Goal: Task Accomplishment & Management: Manage account settings

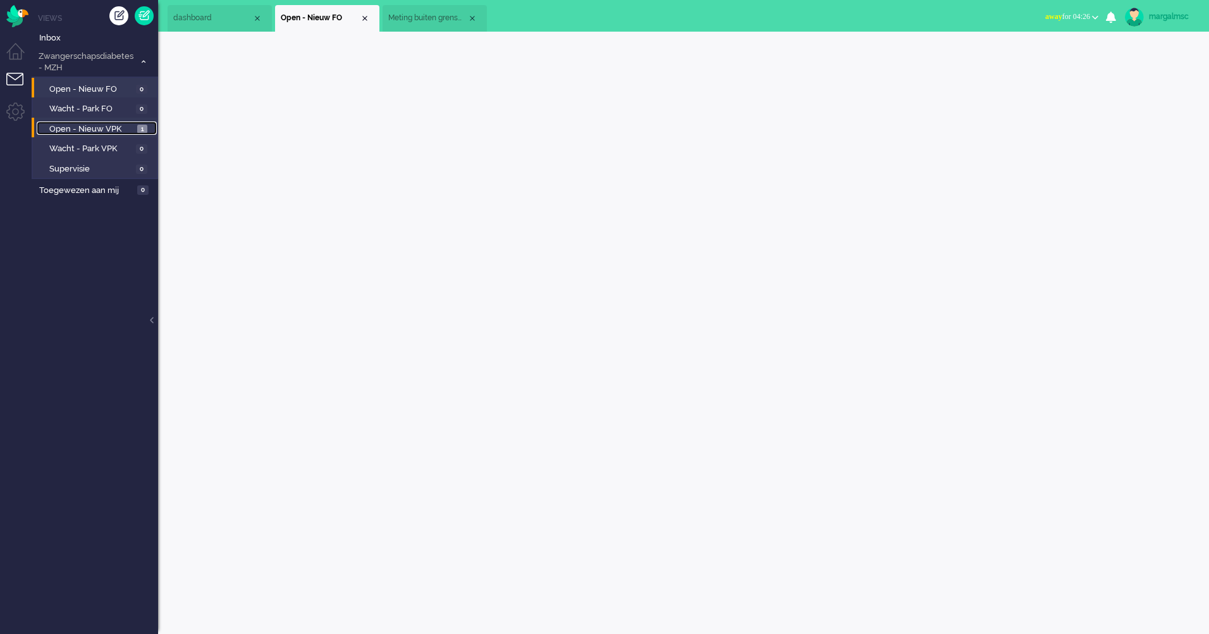
click at [113, 128] on span "Open - Nieuw VPK" at bounding box center [91, 129] width 85 height 12
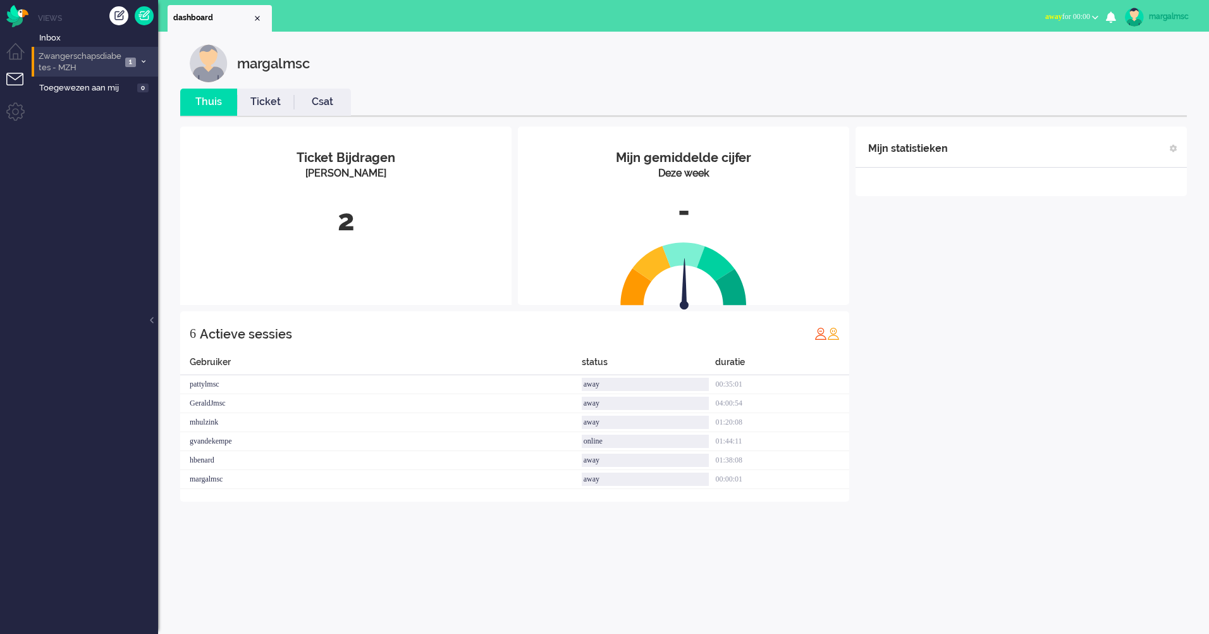
click at [85, 64] on span "Zwangerschapsdiabetes - MZH" at bounding box center [79, 62] width 85 height 23
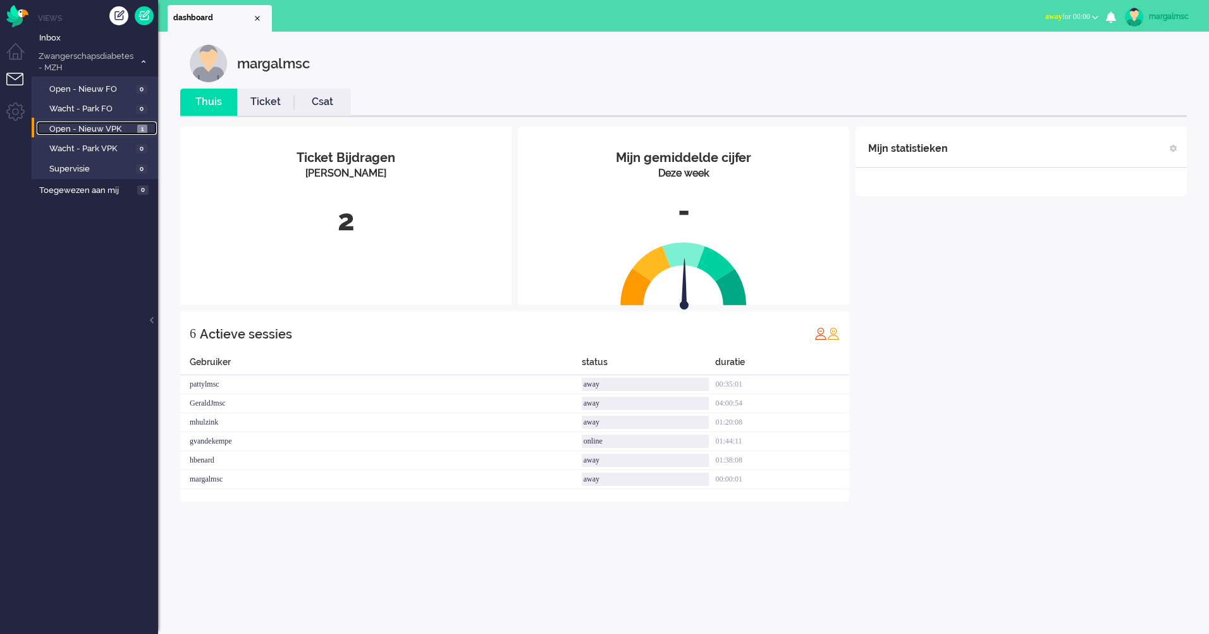
click at [92, 128] on span "Open - Nieuw VPK" at bounding box center [91, 129] width 85 height 12
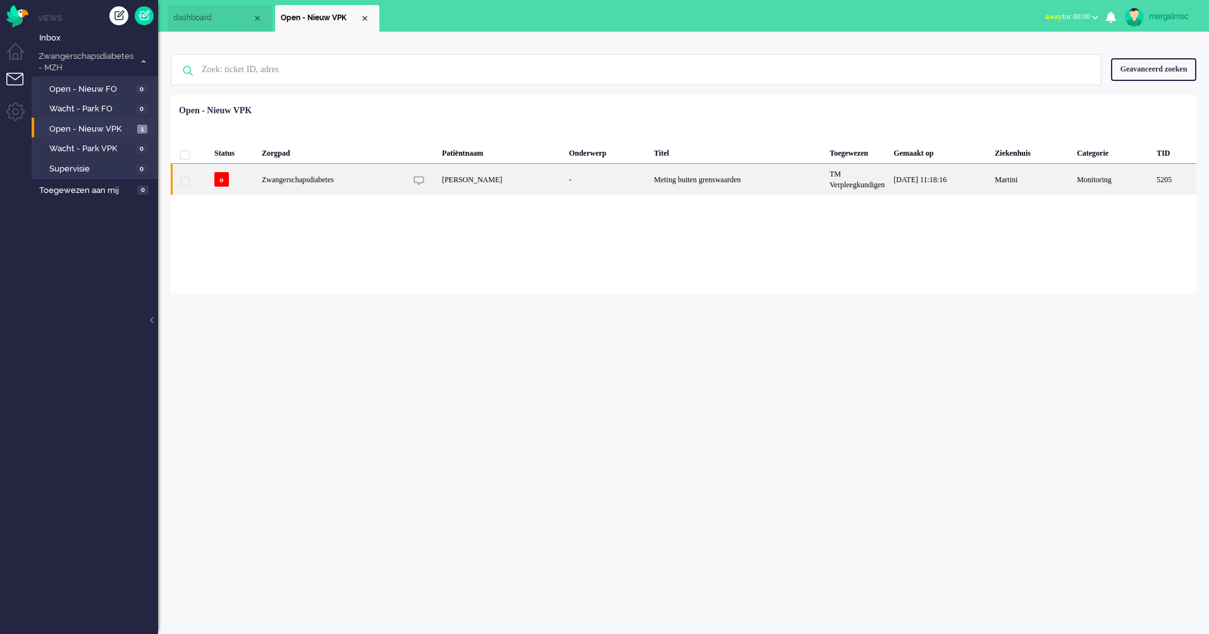
click at [565, 180] on div "Jade Marell Fuling Graanstra" at bounding box center [501, 179] width 127 height 31
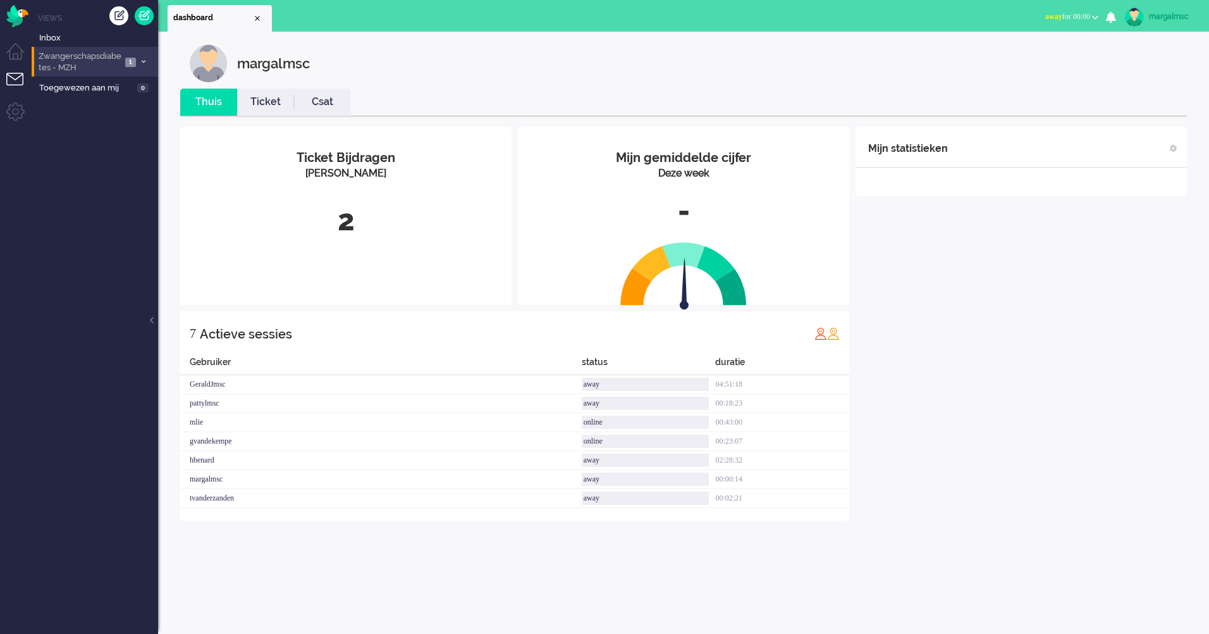
click at [96, 58] on span "Zwangerschapsdiabetes - MZH" at bounding box center [79, 62] width 85 height 23
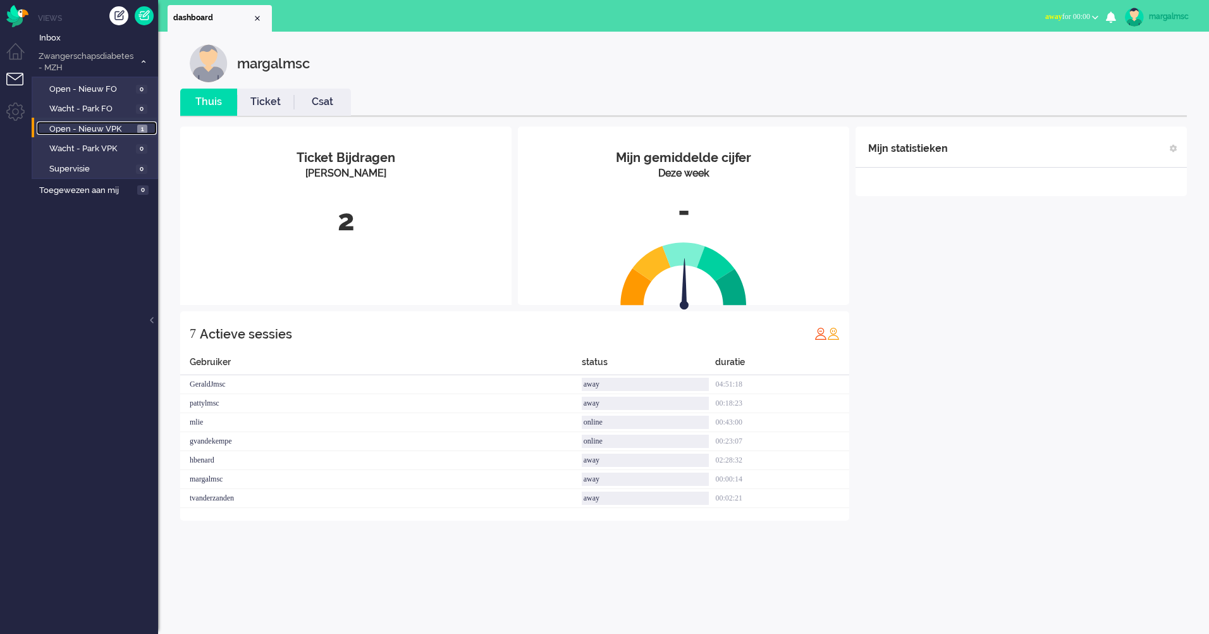
click at [96, 131] on span "Open - Nieuw VPK" at bounding box center [91, 129] width 85 height 12
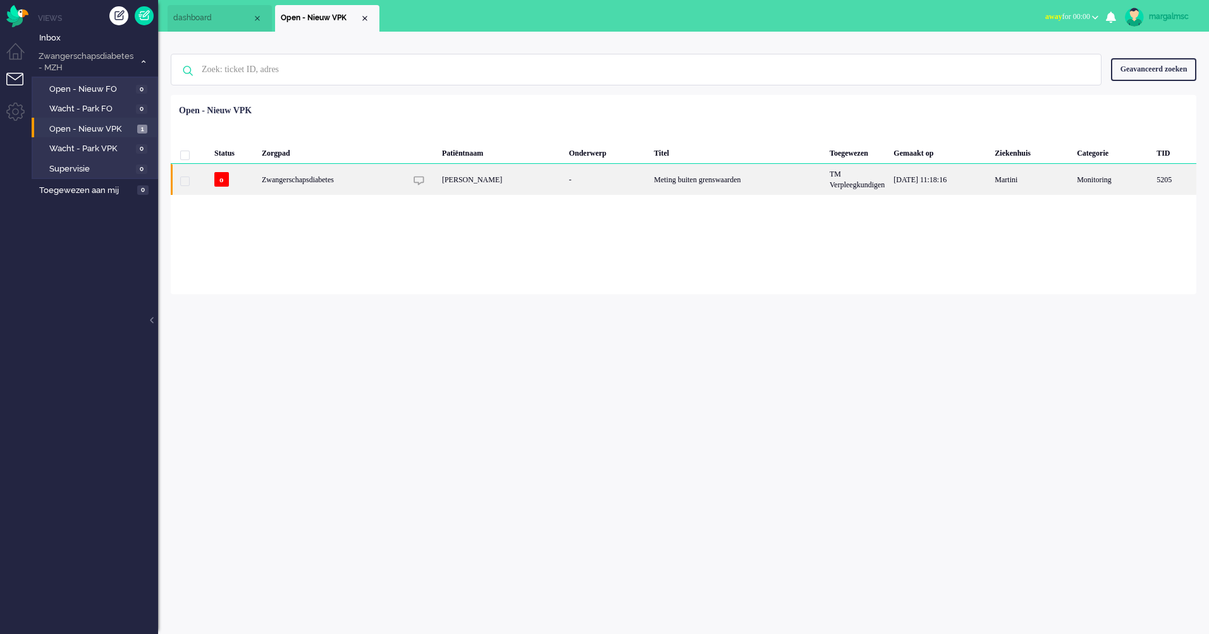
click at [525, 180] on div "[PERSON_NAME]" at bounding box center [501, 179] width 127 height 31
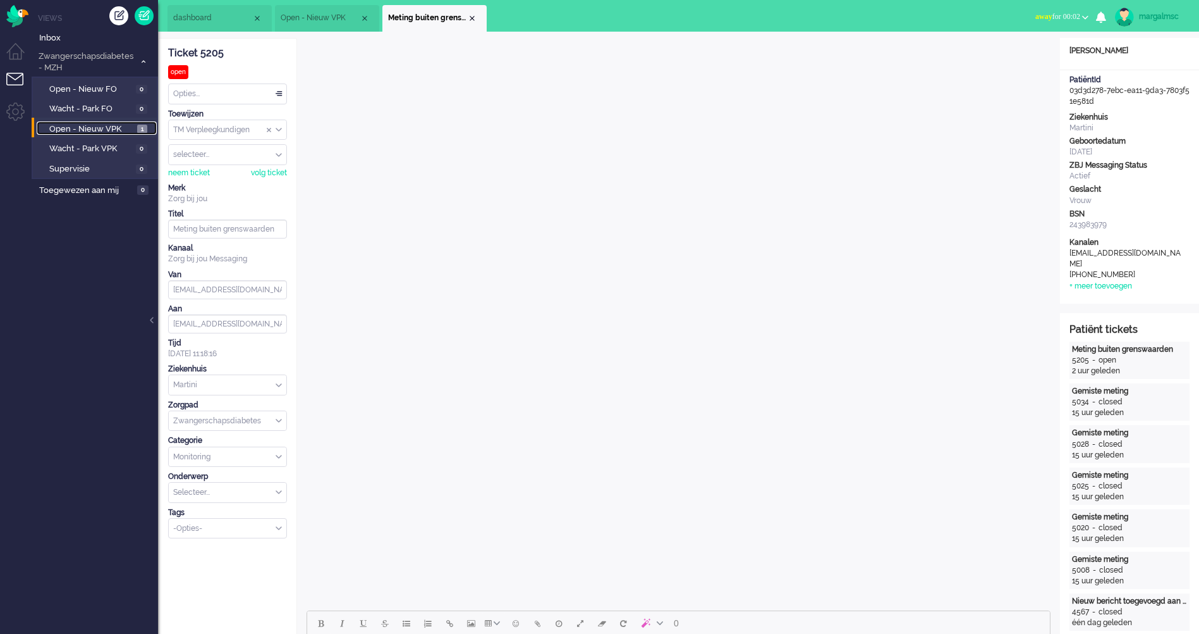
click at [118, 130] on span "Open - Nieuw VPK" at bounding box center [91, 129] width 85 height 12
